Goal: Transaction & Acquisition: Obtain resource

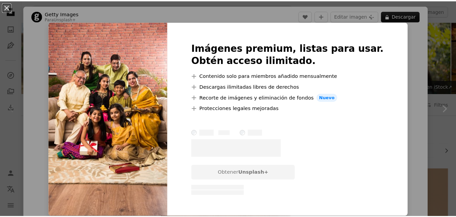
scroll to position [103, 0]
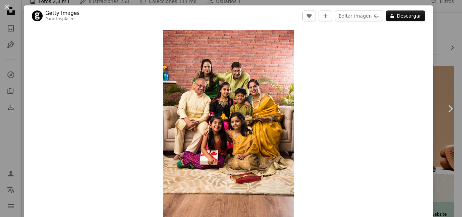
click at [436, 54] on div "An X shape Chevron left Chevron right Getty Images Para Unsplash+ A heart A plu…" at bounding box center [231, 108] width 462 height 217
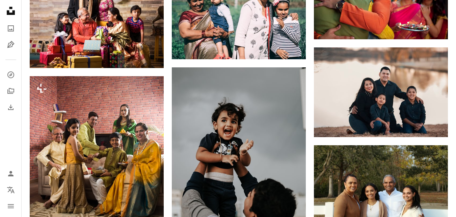
scroll to position [435, 0]
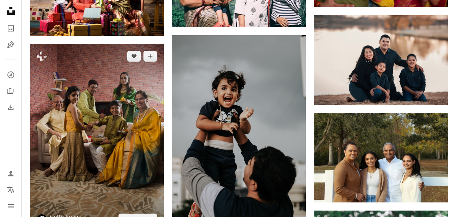
click at [114, 126] on img at bounding box center [97, 137] width 134 height 187
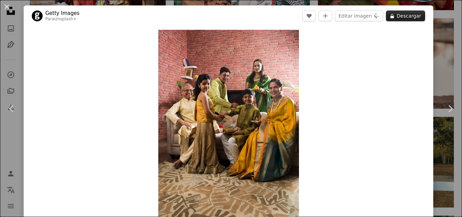
click at [403, 18] on button "A lock Descargar" at bounding box center [405, 15] width 39 height 11
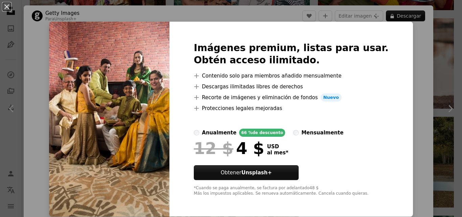
click at [433, 55] on div "An X shape Imágenes premium, listas para usar. Obtén acceso ilimitado. A plus s…" at bounding box center [231, 108] width 462 height 217
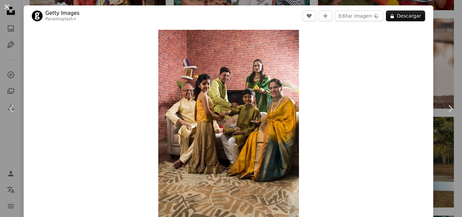
click at [10, 7] on button "An X shape" at bounding box center [7, 7] width 8 height 8
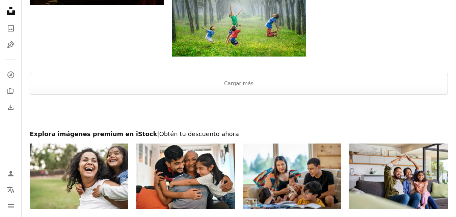
scroll to position [1082, 0]
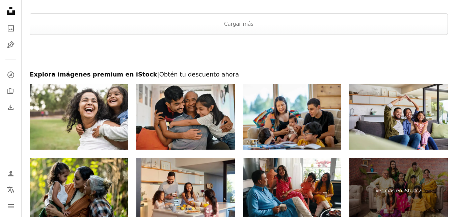
click at [188, 121] on img at bounding box center [186, 117] width 99 height 66
